Goal: Check status: Check status

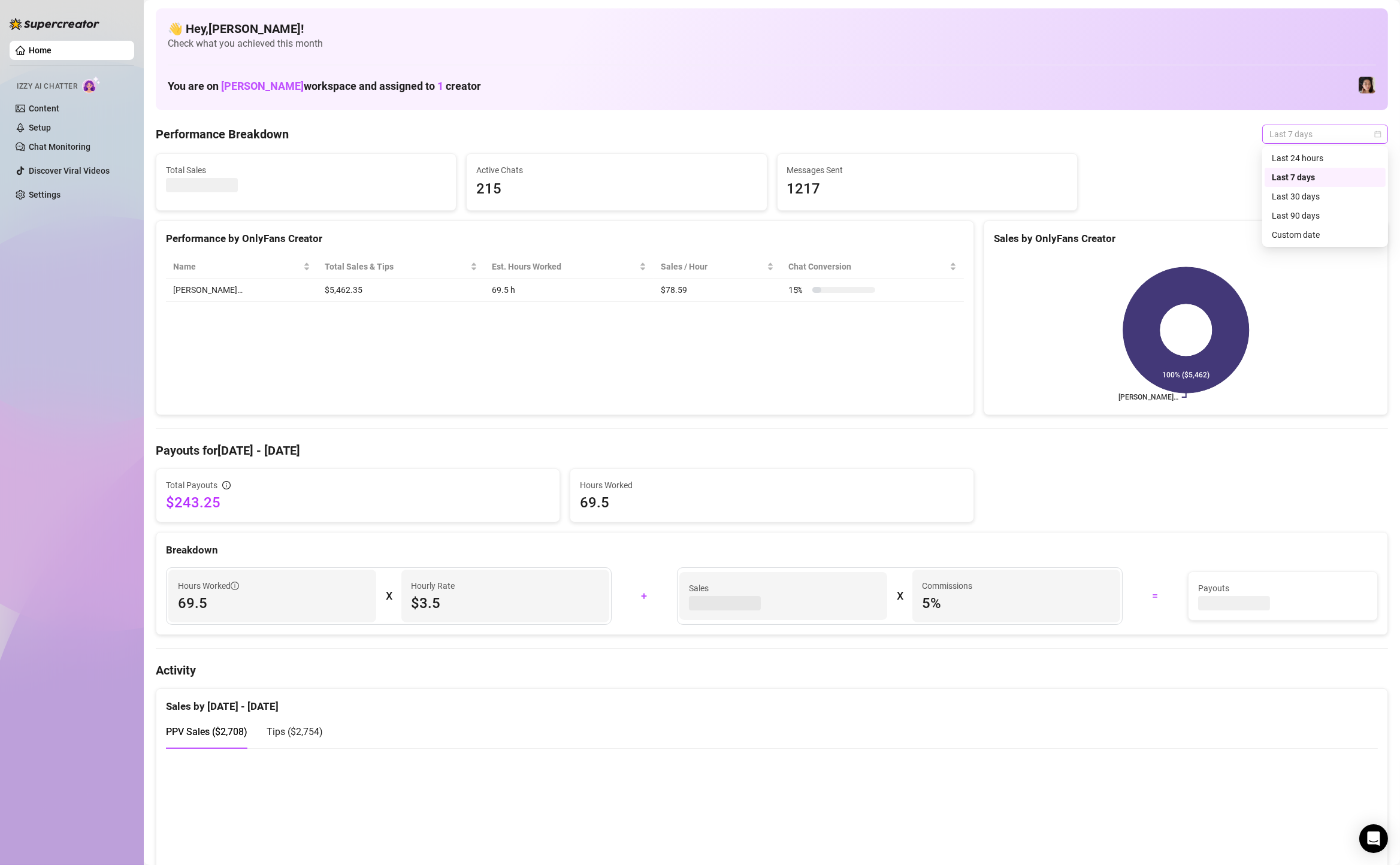
click at [1296, 126] on span "Last 7 days" at bounding box center [1325, 134] width 111 height 18
click at [1299, 231] on div "Custom date" at bounding box center [1325, 235] width 107 height 13
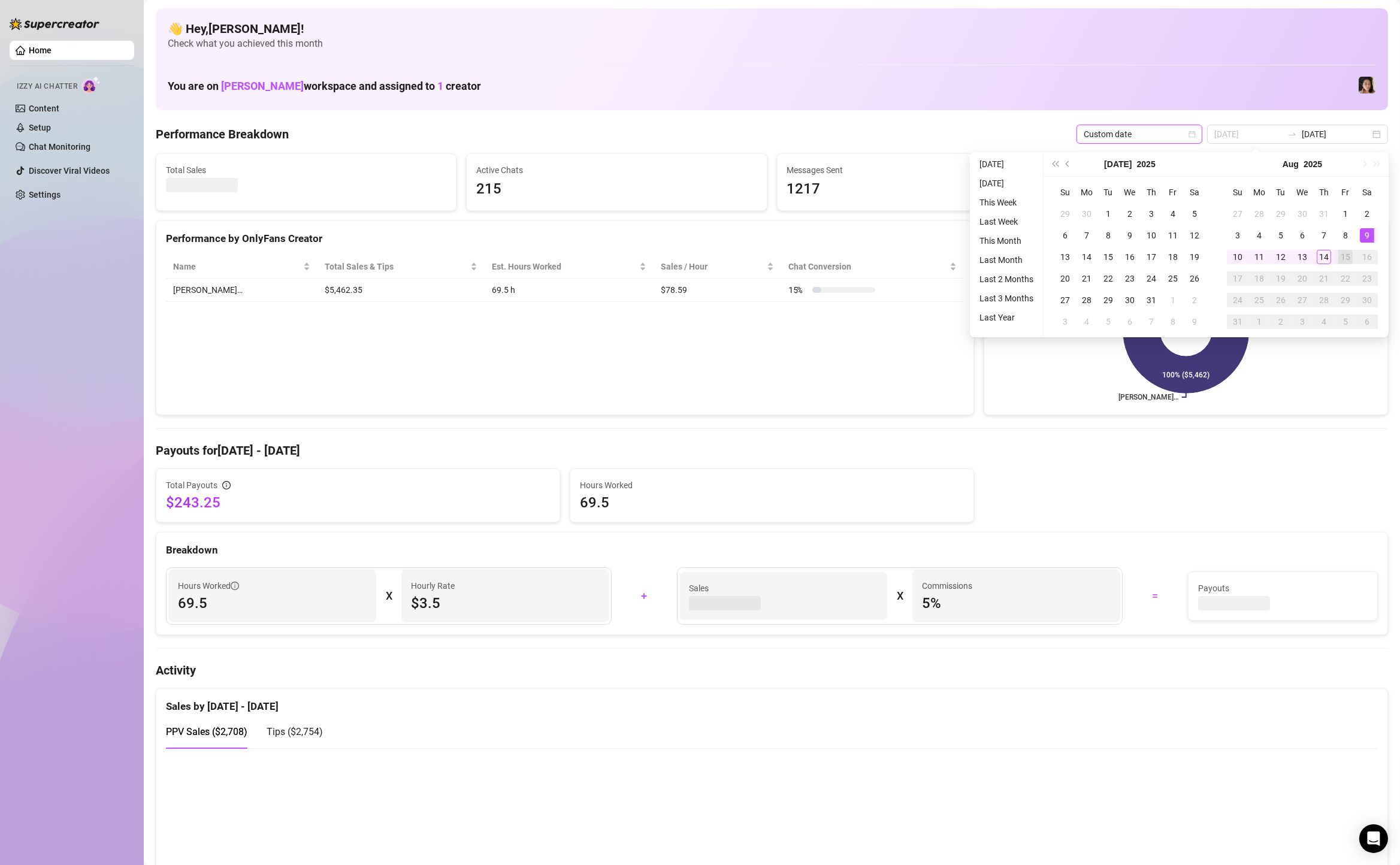
type input "[DATE]"
click at [1365, 244] on td "9" at bounding box center [1367, 235] width 22 height 22
type input "[DATE]"
click at [1328, 257] on div "14" at bounding box center [1324, 257] width 14 height 14
type input "[DATE]"
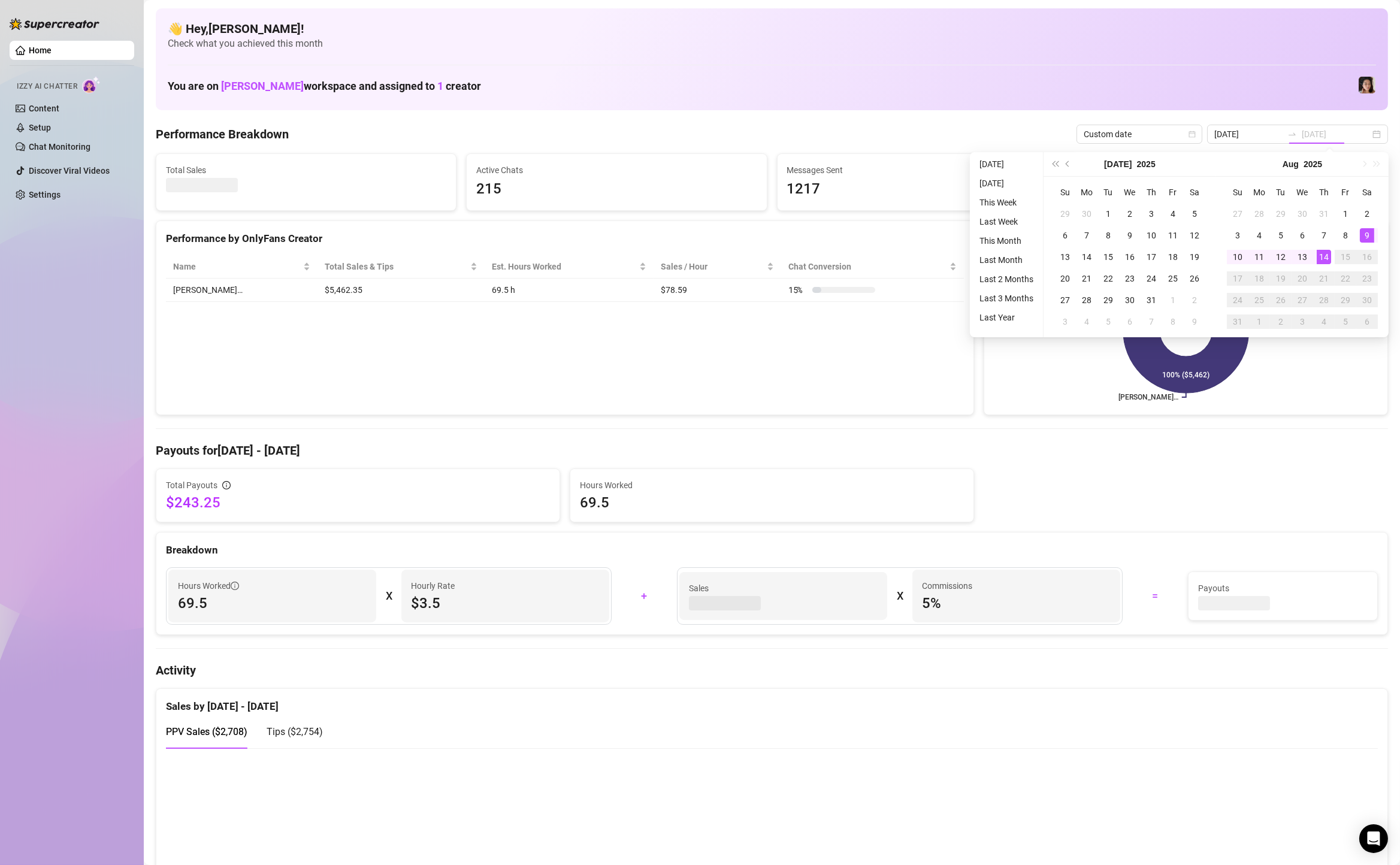
type input "[DATE]"
